Goal: Transaction & Acquisition: Purchase product/service

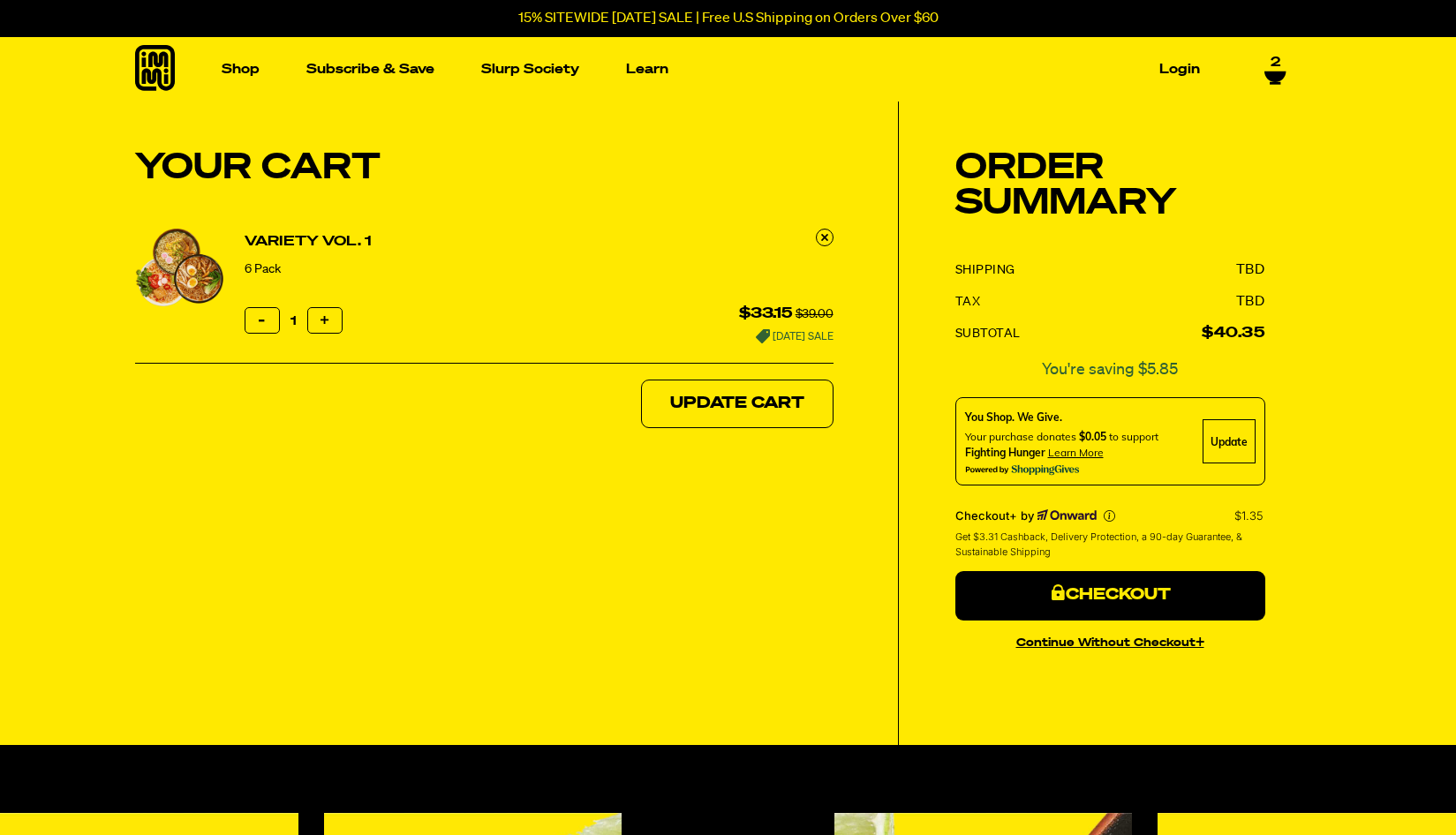
click at [299, 242] on link "Variety Vol. 1" at bounding box center [308, 241] width 127 height 21
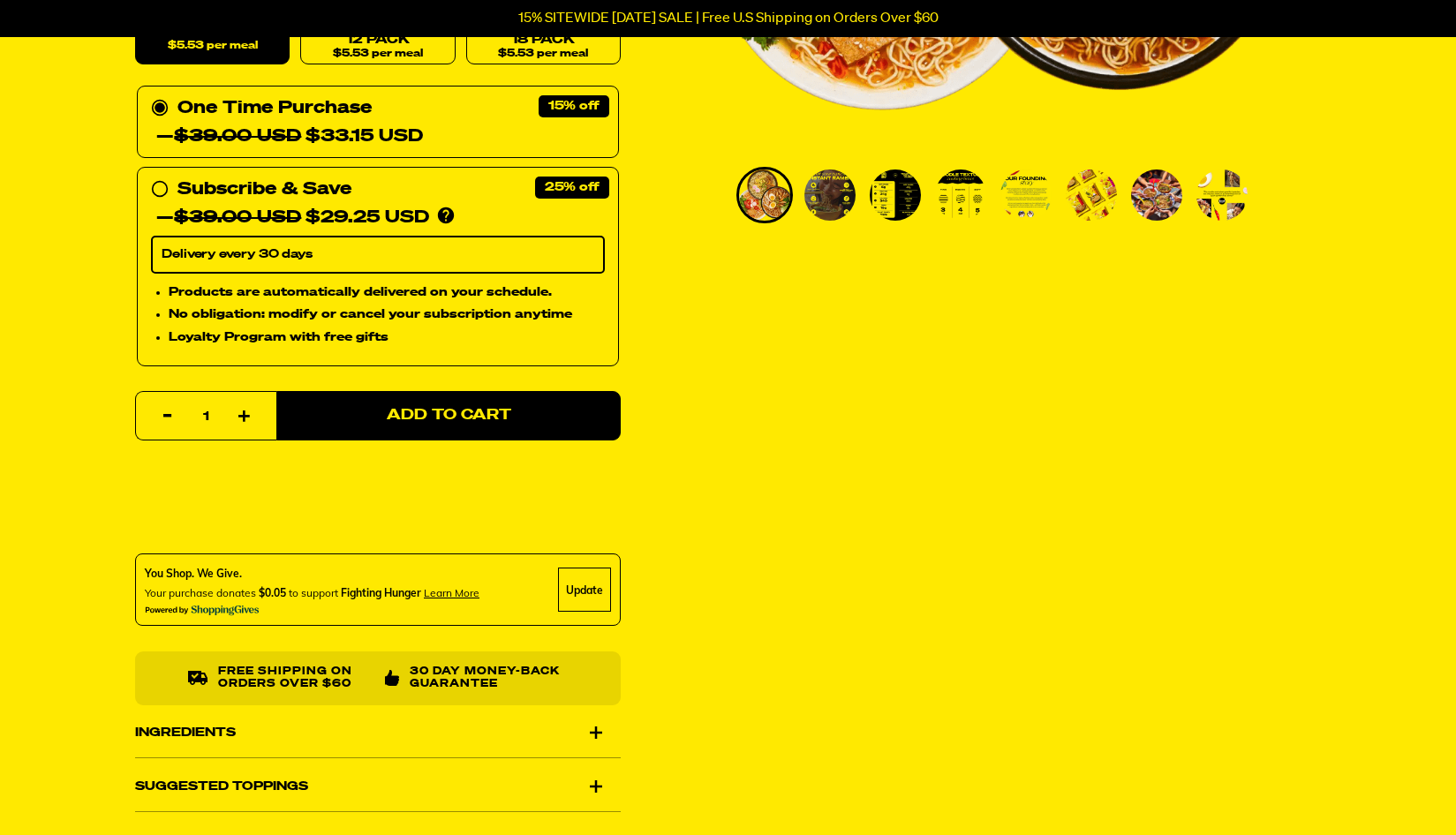
scroll to position [568, 8]
click at [584, 725] on div "Ingredients" at bounding box center [378, 732] width 486 height 50
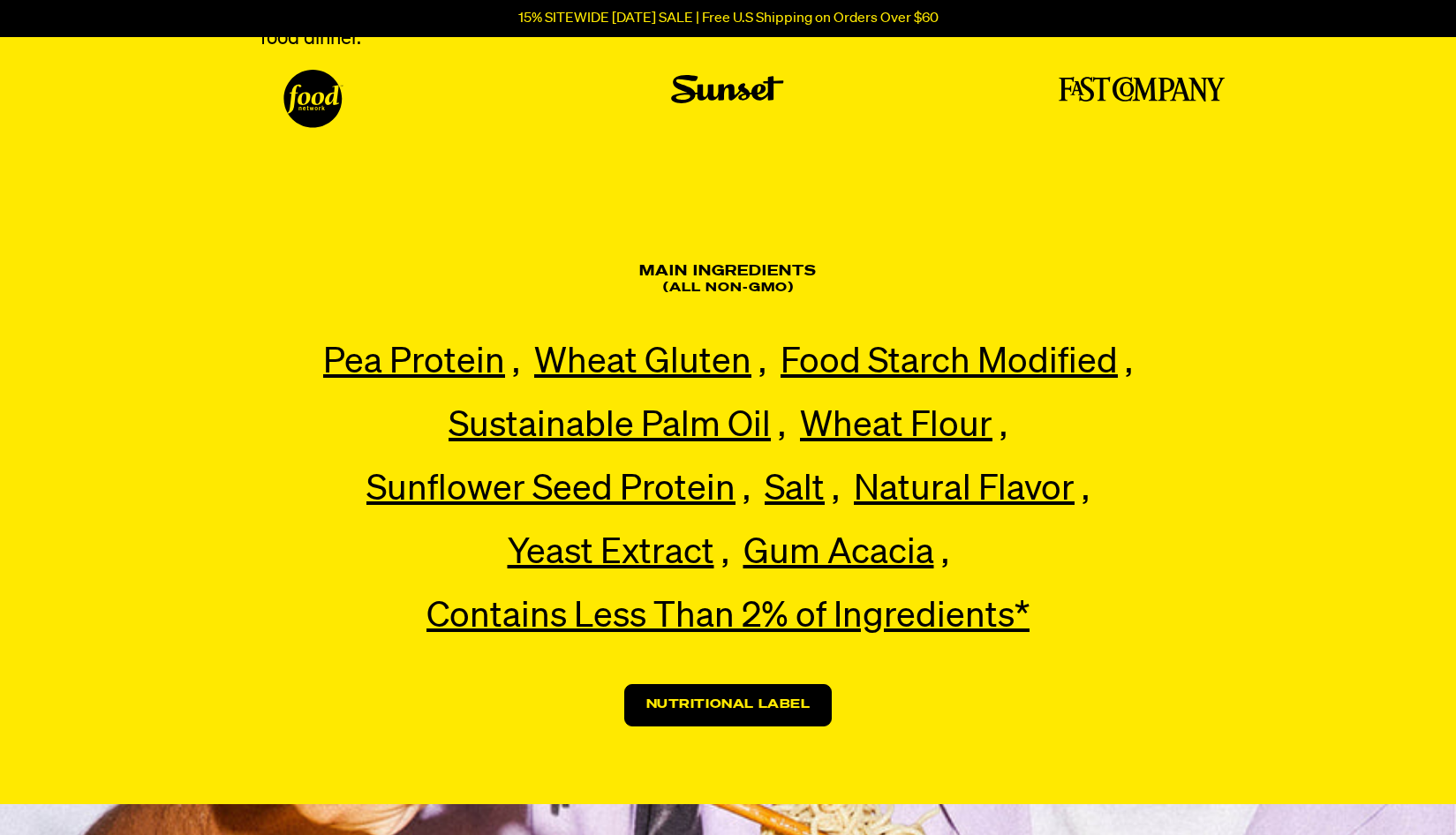
scroll to position [4378, 14]
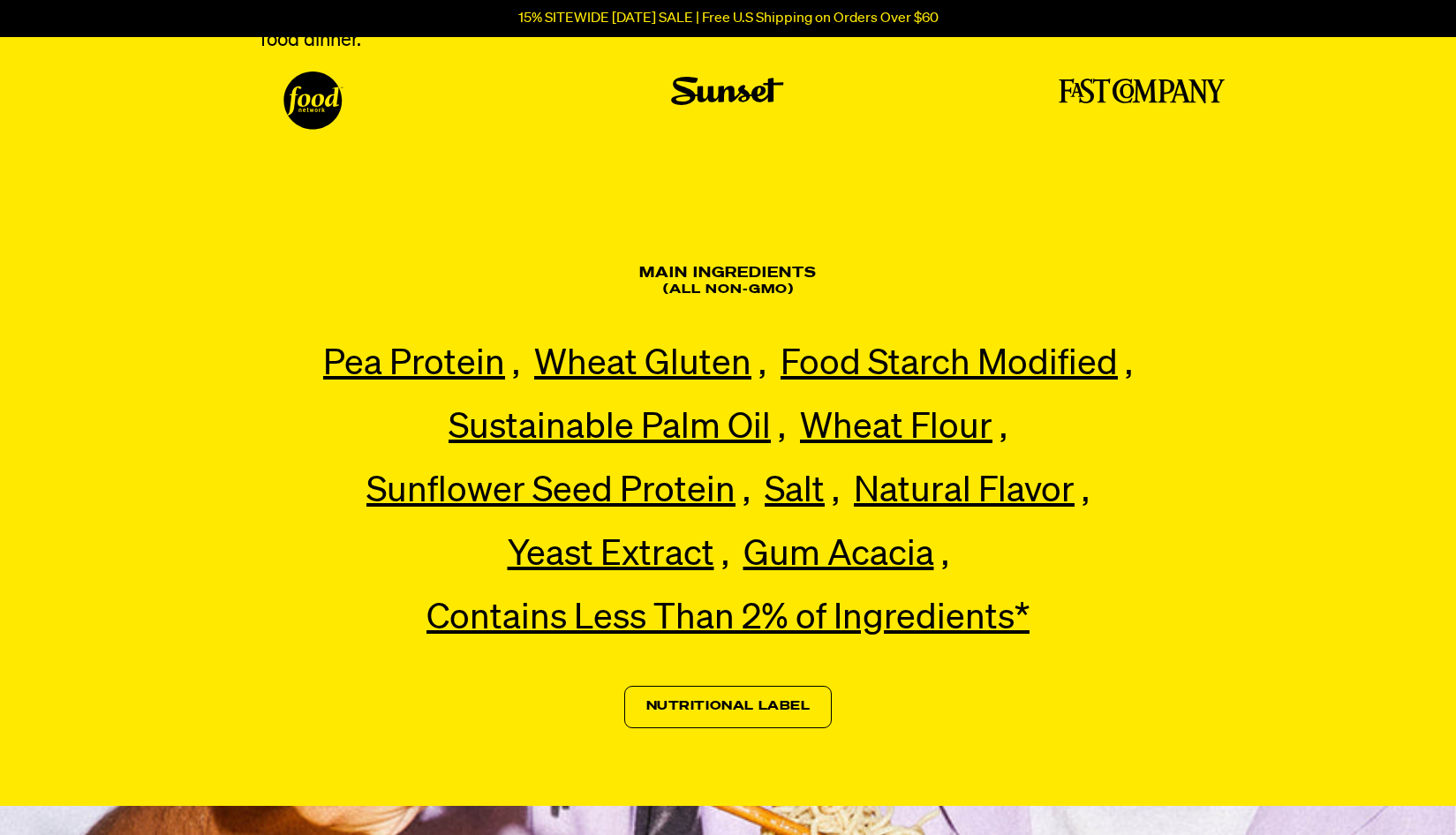
click at [627, 686] on link "Nutritional Label" at bounding box center [728, 707] width 209 height 42
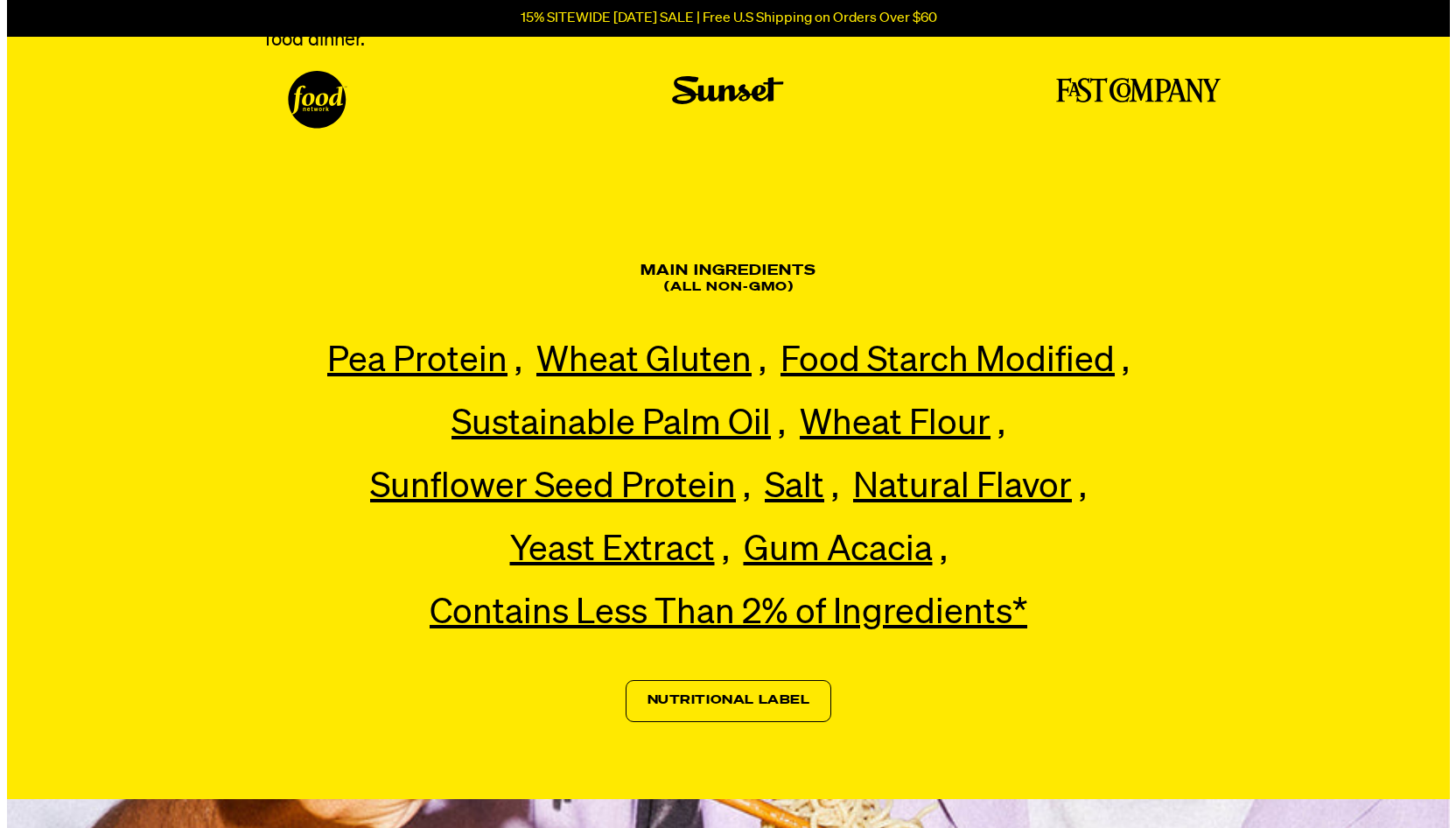
scroll to position [4341, 0]
